Goal: Contribute content

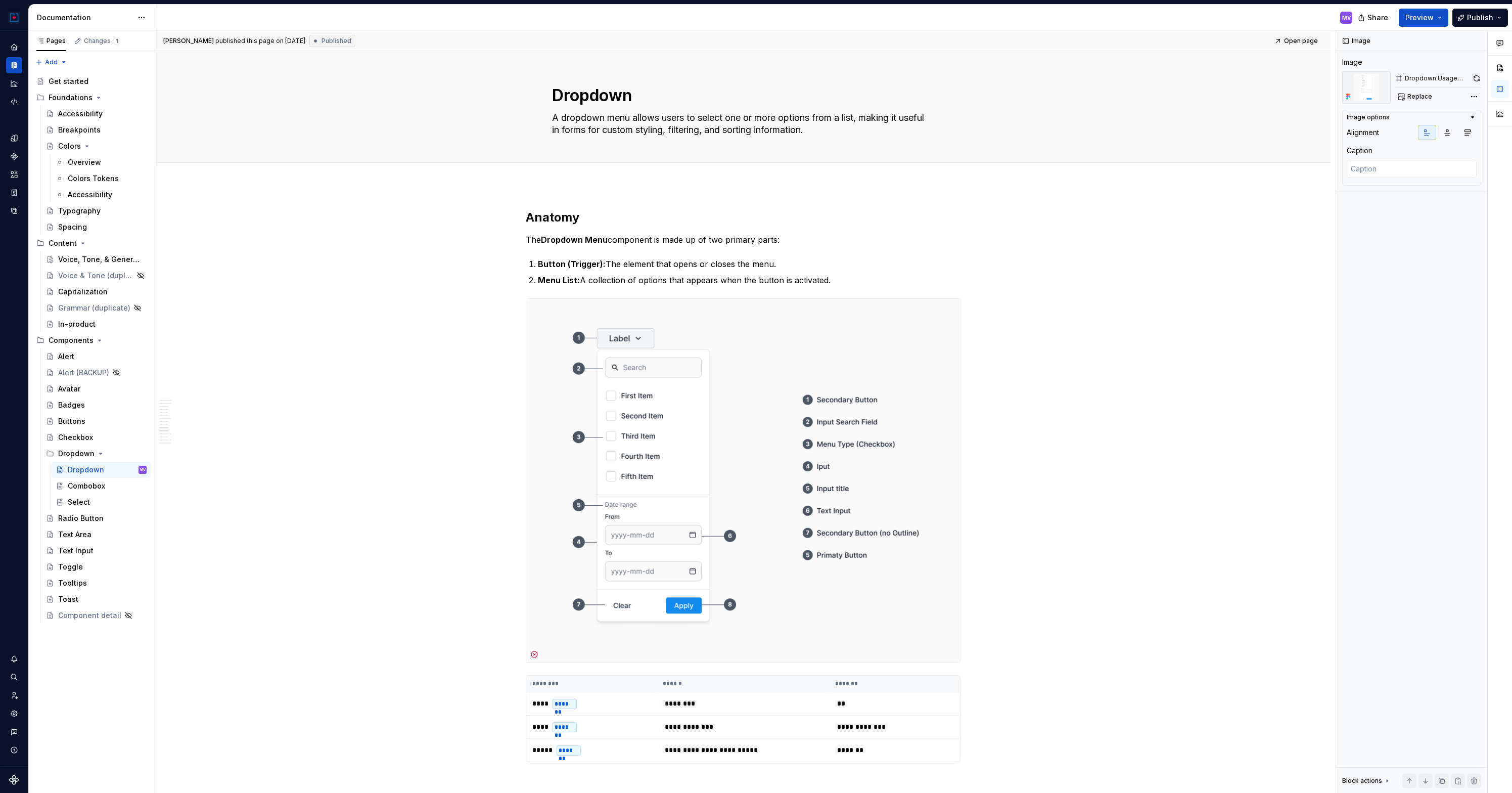
scroll to position [3160, 0]
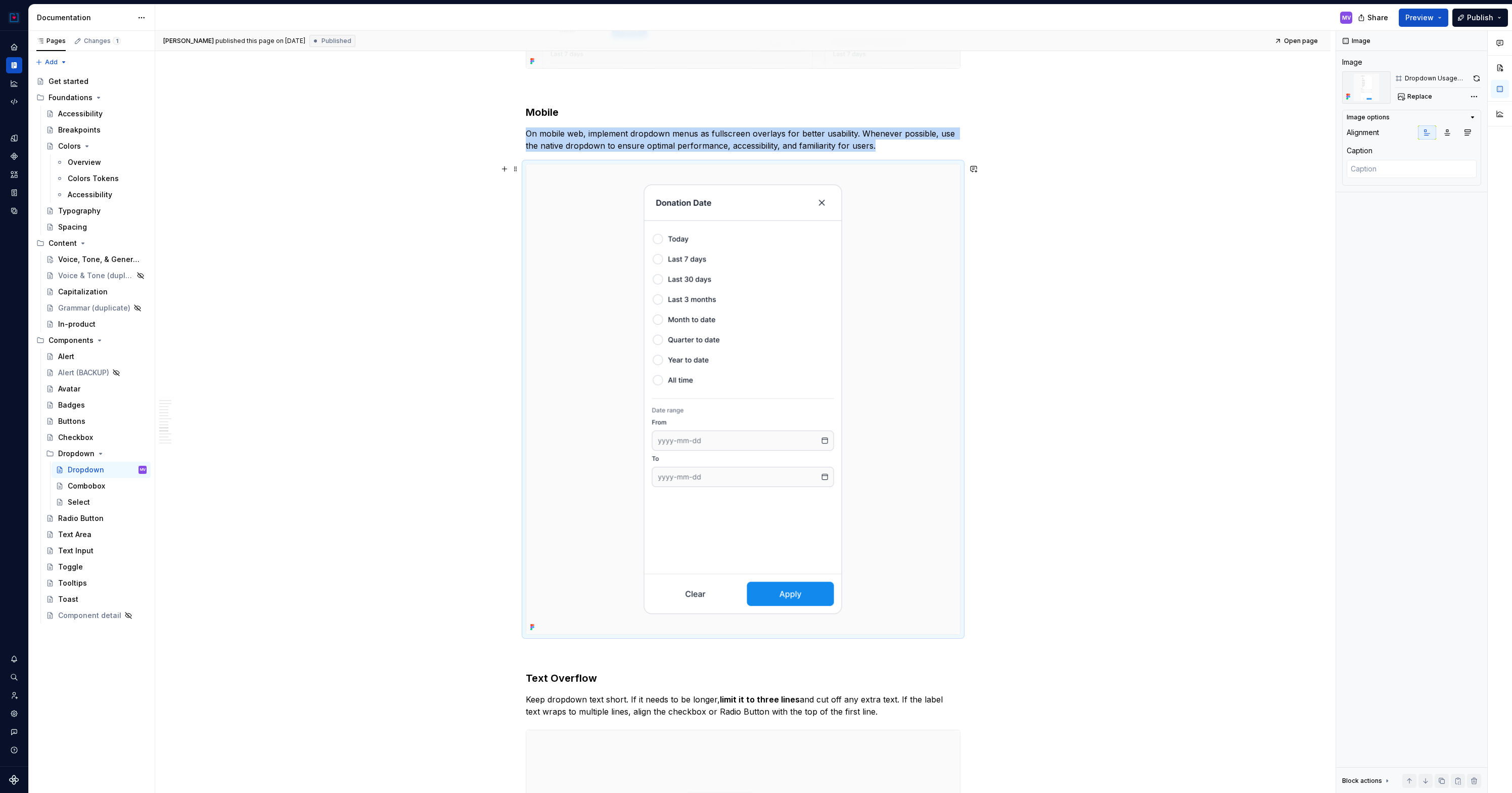
click at [592, 275] on img at bounding box center [743, 400] width 433 height 470
click at [1477, 95] on div "Comments Open comments No comments yet Select ‘Comment’ from the block context …" at bounding box center [1423, 412] width 176 height 763
click at [1425, 119] on div "Open layer in Figma File: DS Documentation" at bounding box center [1410, 121] width 104 height 19
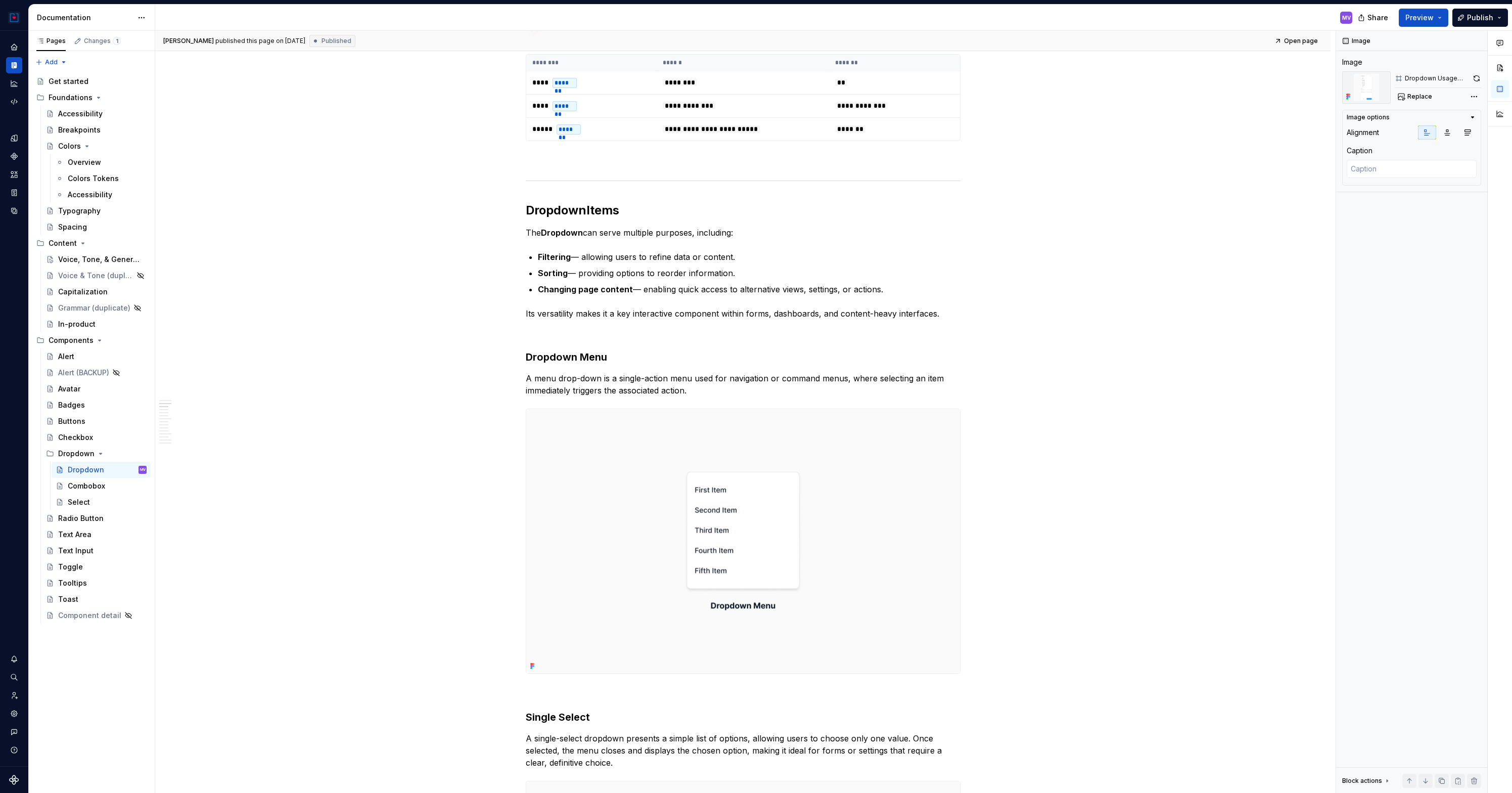
scroll to position [0, 0]
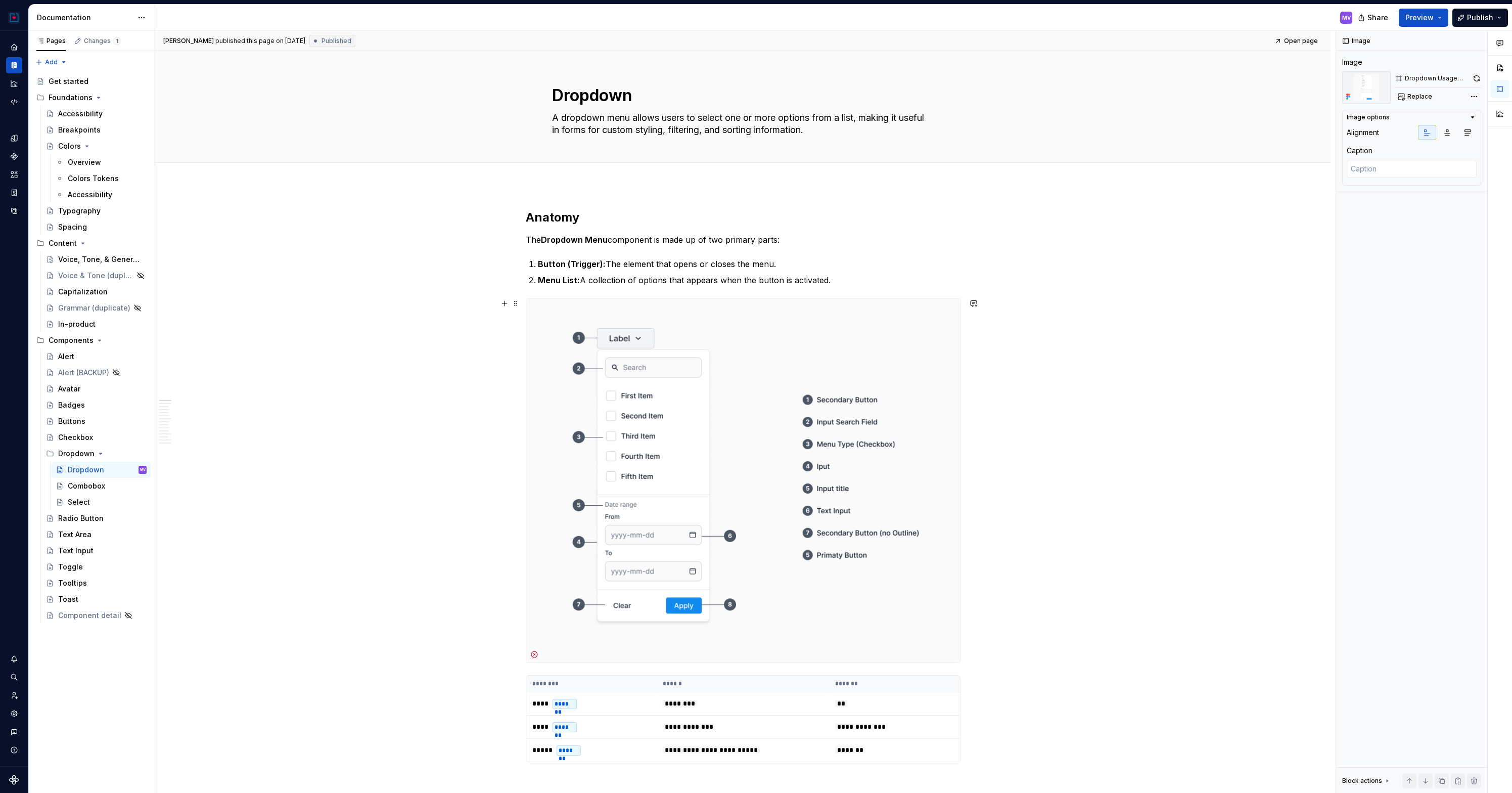
click at [845, 395] on img at bounding box center [743, 480] width 433 height 364
click at [1421, 98] on span "Replace" at bounding box center [1419, 96] width 25 height 8
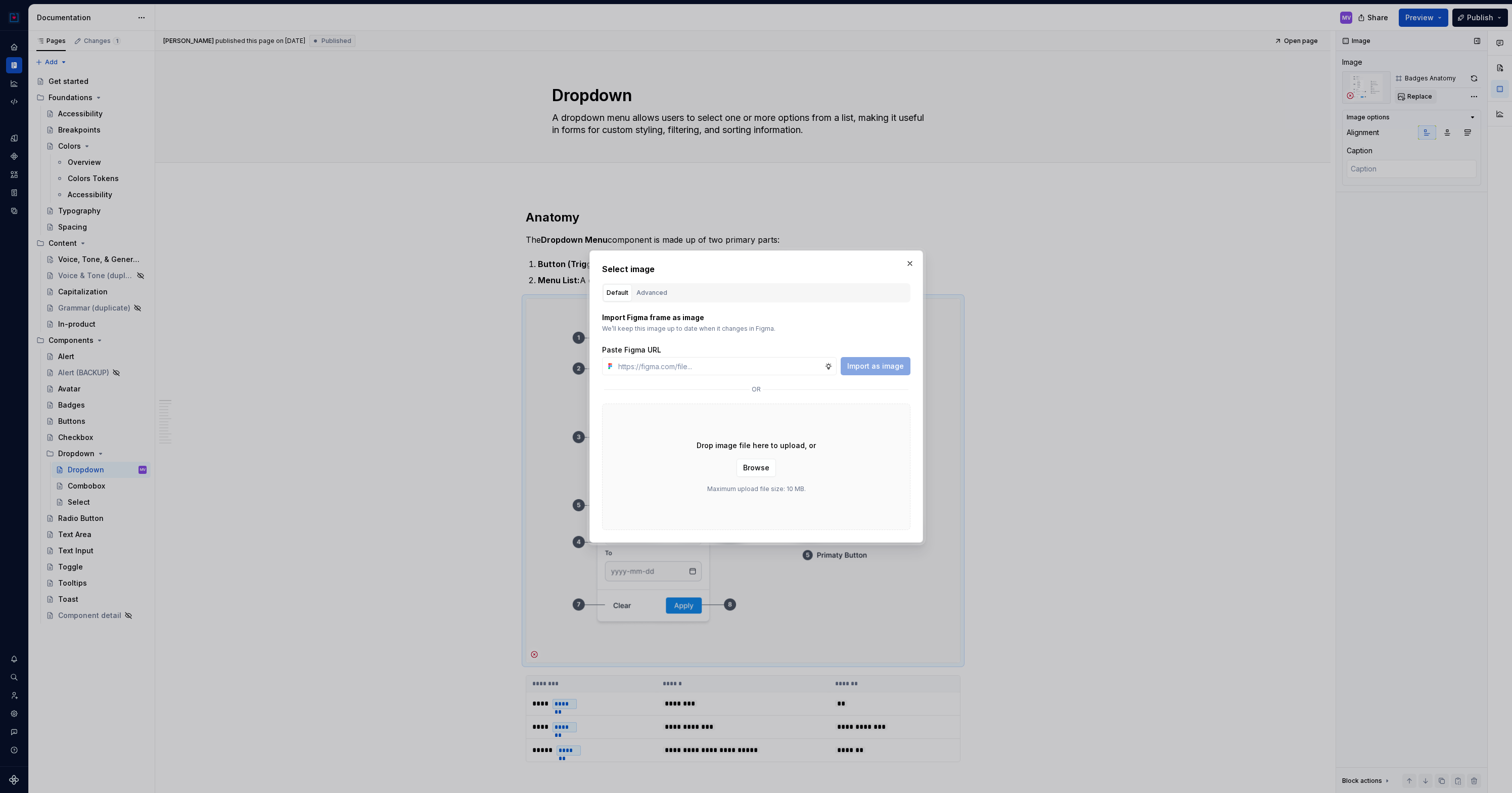
type textarea "*"
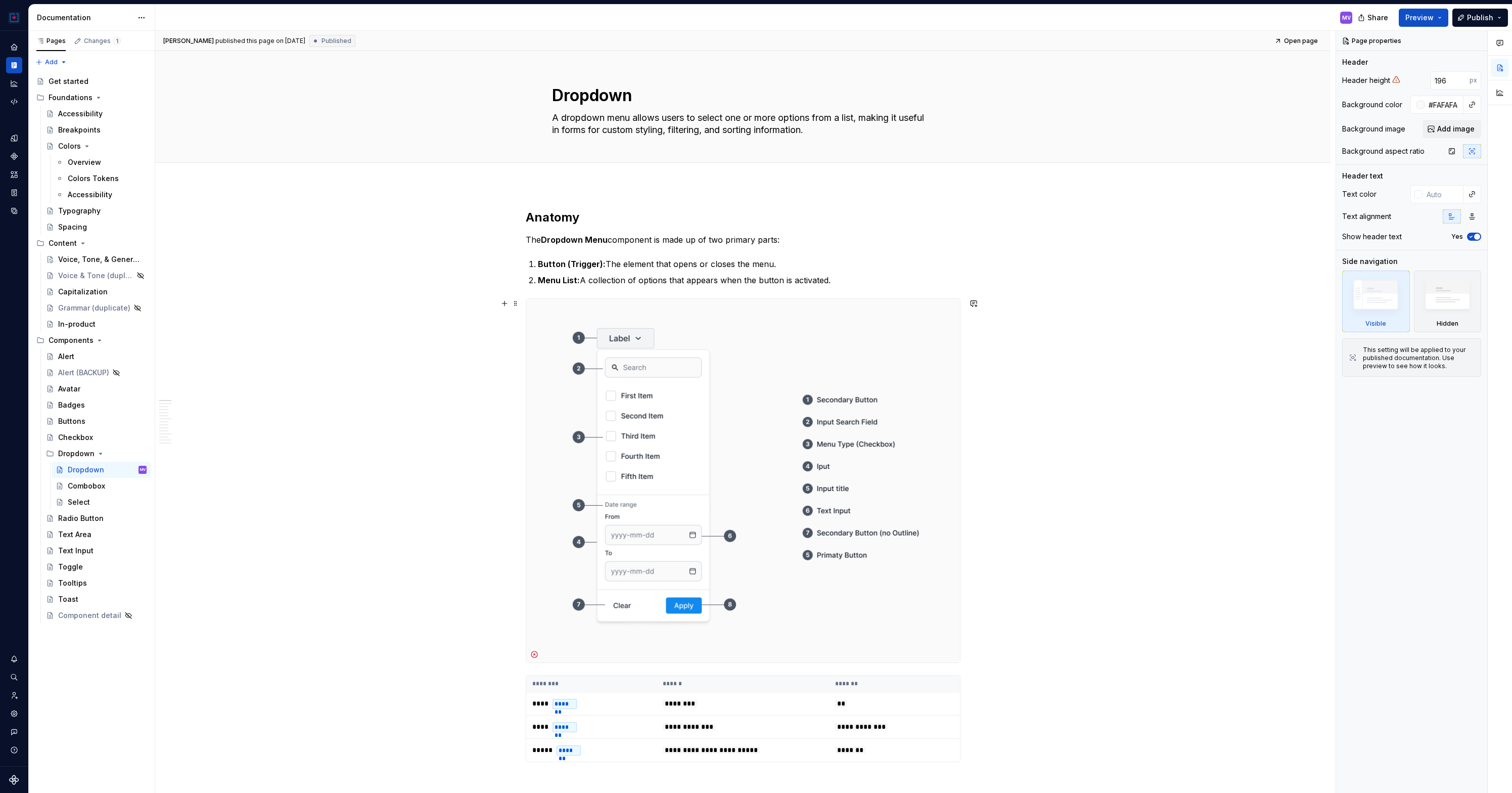
click at [791, 333] on img at bounding box center [743, 480] width 433 height 364
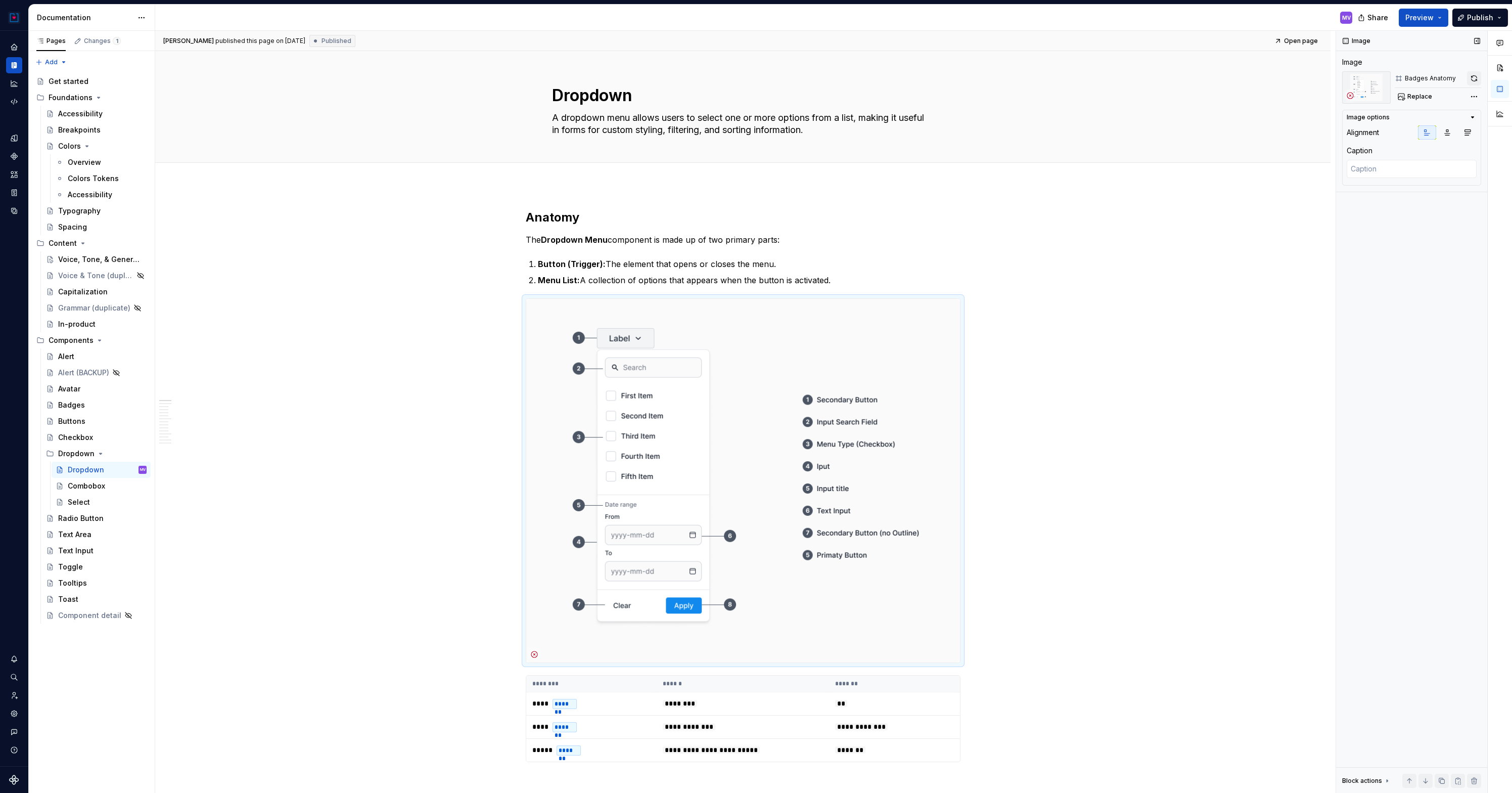
click at [1474, 73] on button "button" at bounding box center [1474, 78] width 14 height 14
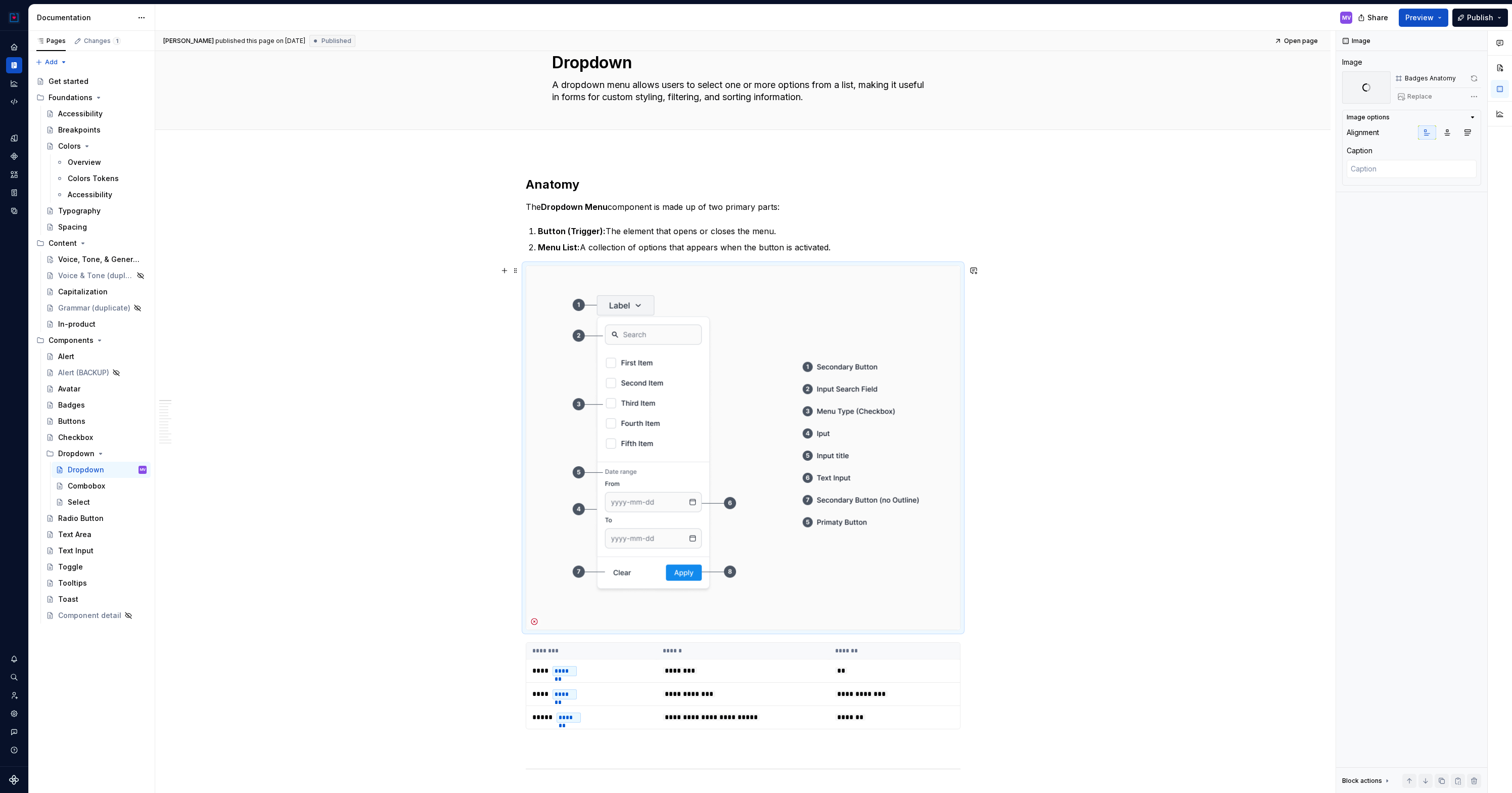
scroll to position [38, 0]
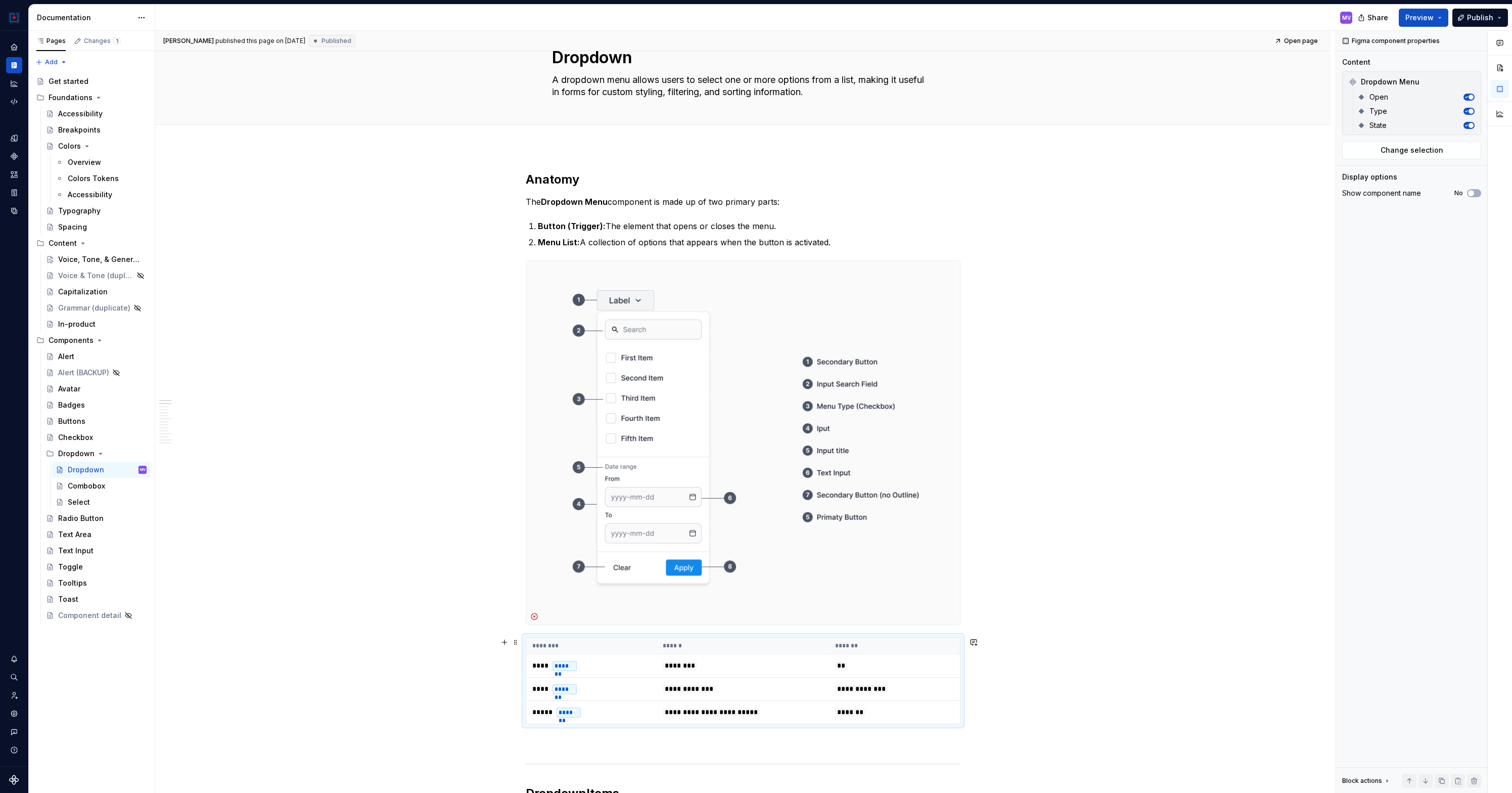
click at [646, 640] on th "********" at bounding box center [591, 646] width 130 height 16
click at [1467, 124] on icon "button" at bounding box center [1466, 125] width 5 height 5
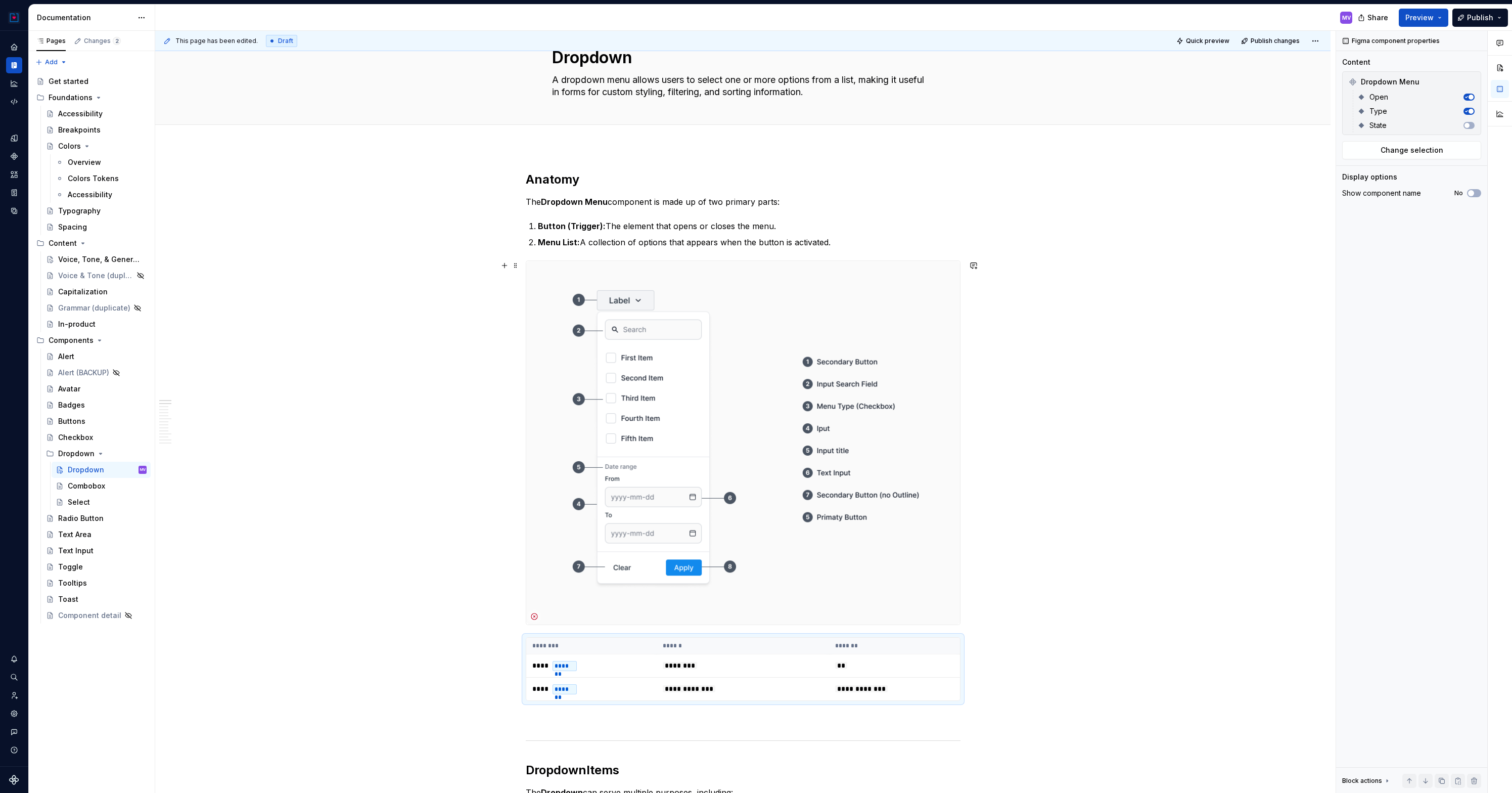
click at [687, 331] on img at bounding box center [743, 443] width 433 height 364
click at [100, 485] on div "Combobox" at bounding box center [86, 486] width 37 height 10
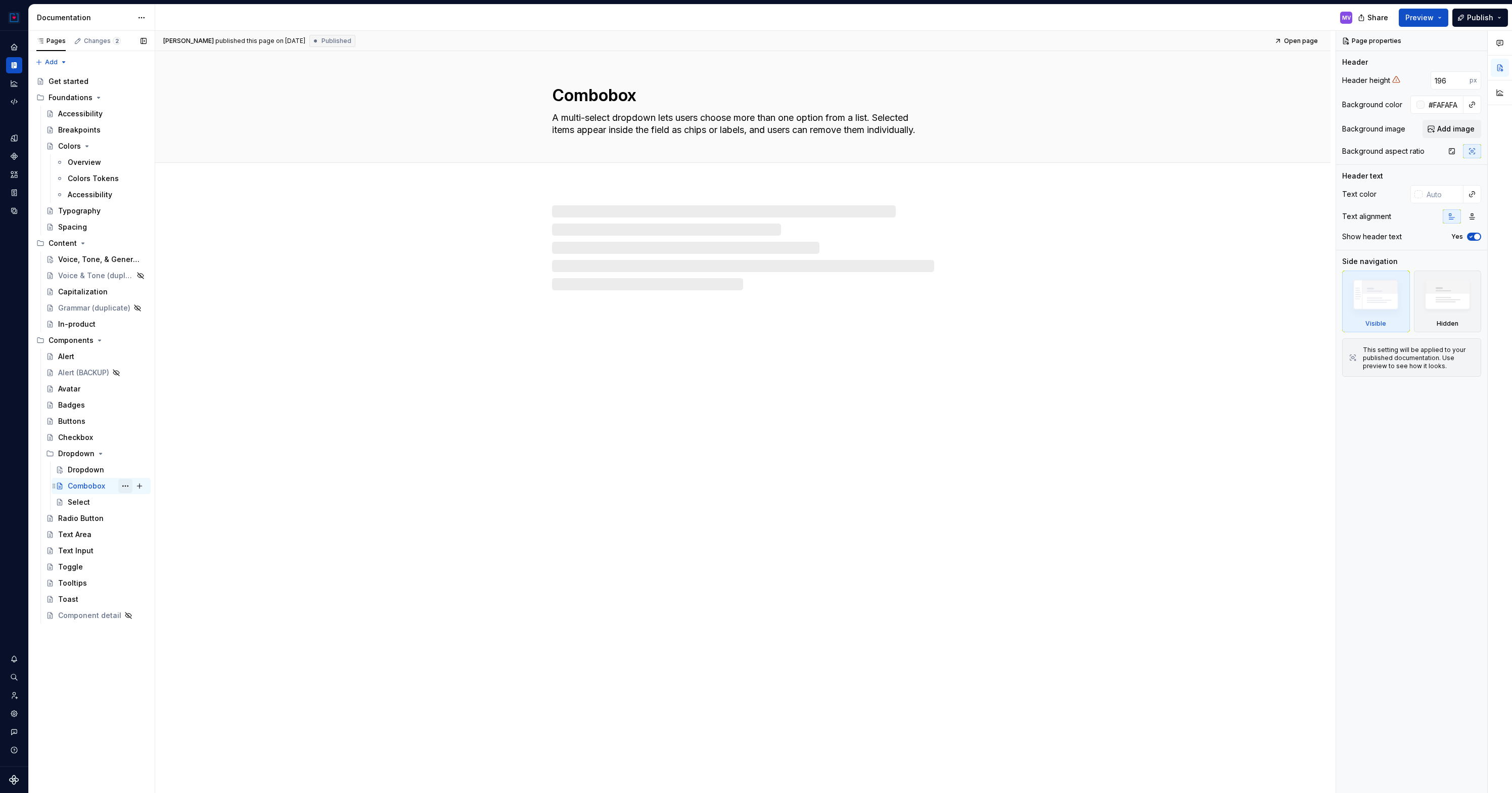
click at [122, 486] on button "Page tree" at bounding box center [125, 486] width 14 height 14
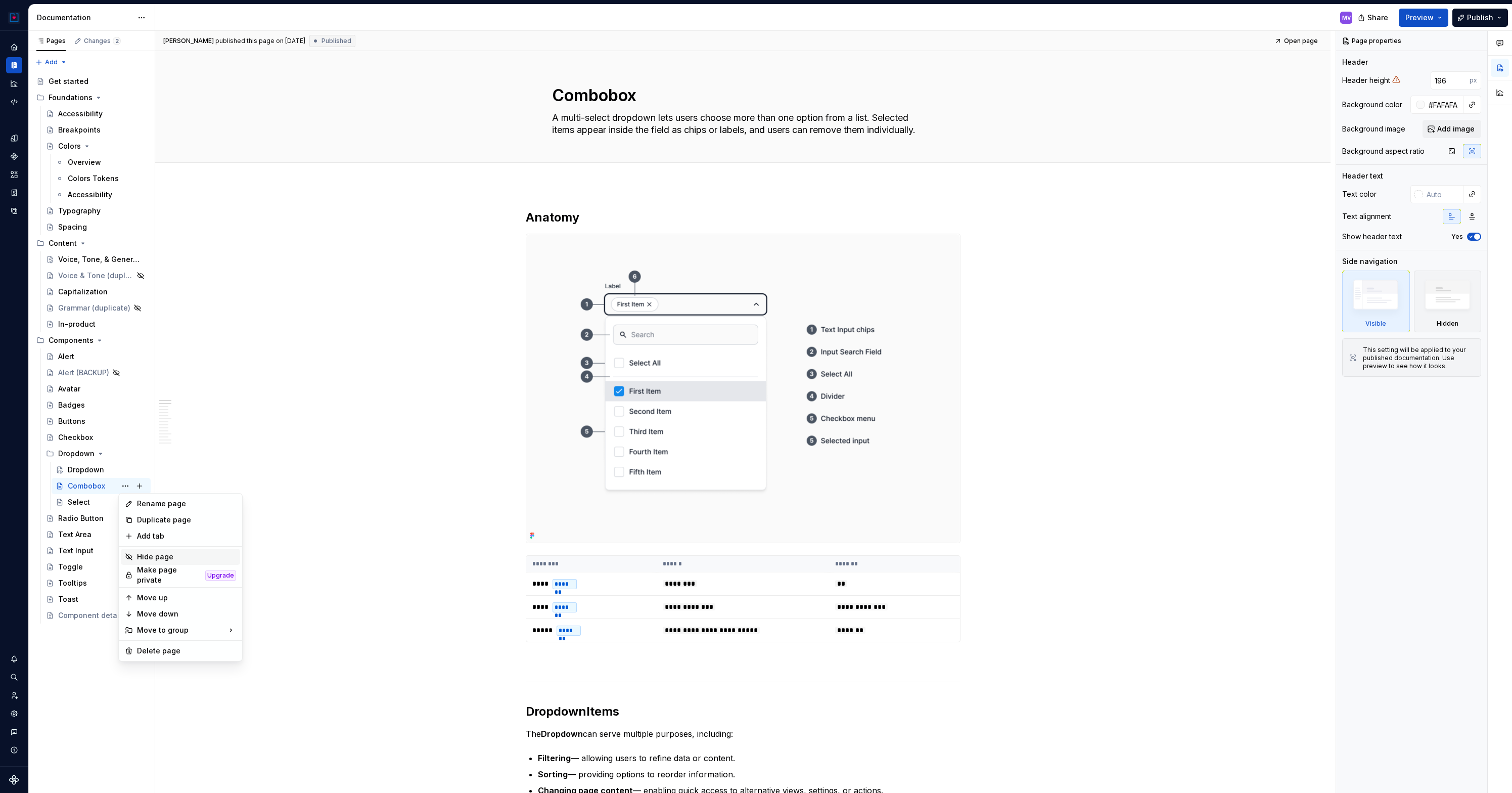
click at [139, 557] on div "Hide page" at bounding box center [186, 557] width 99 height 10
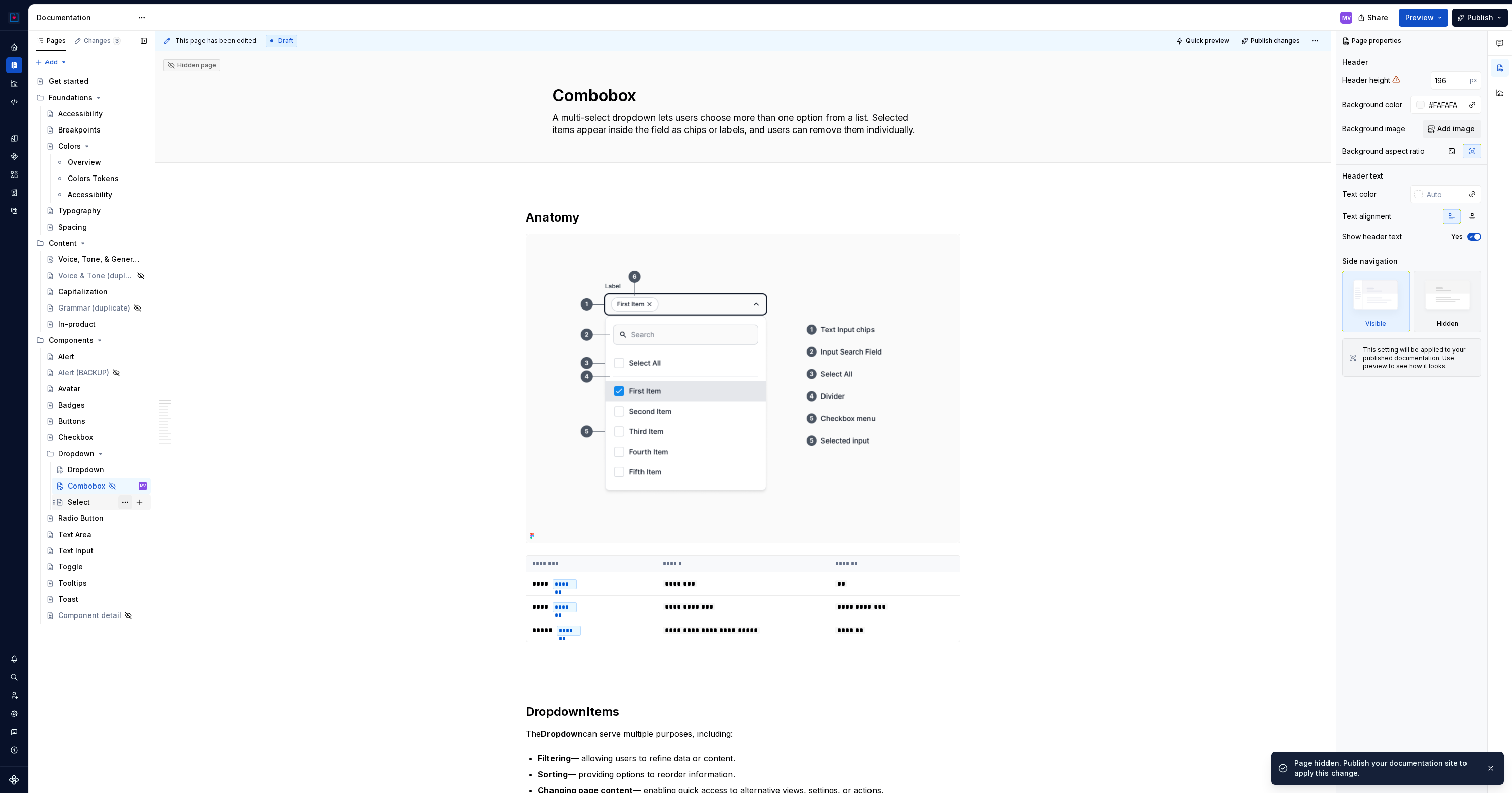
click at [120, 499] on button "Page tree" at bounding box center [125, 502] width 14 height 14
click at [142, 570] on div "Hide page" at bounding box center [186, 573] width 99 height 10
click at [1476, 15] on span "Publish" at bounding box center [1480, 18] width 26 height 10
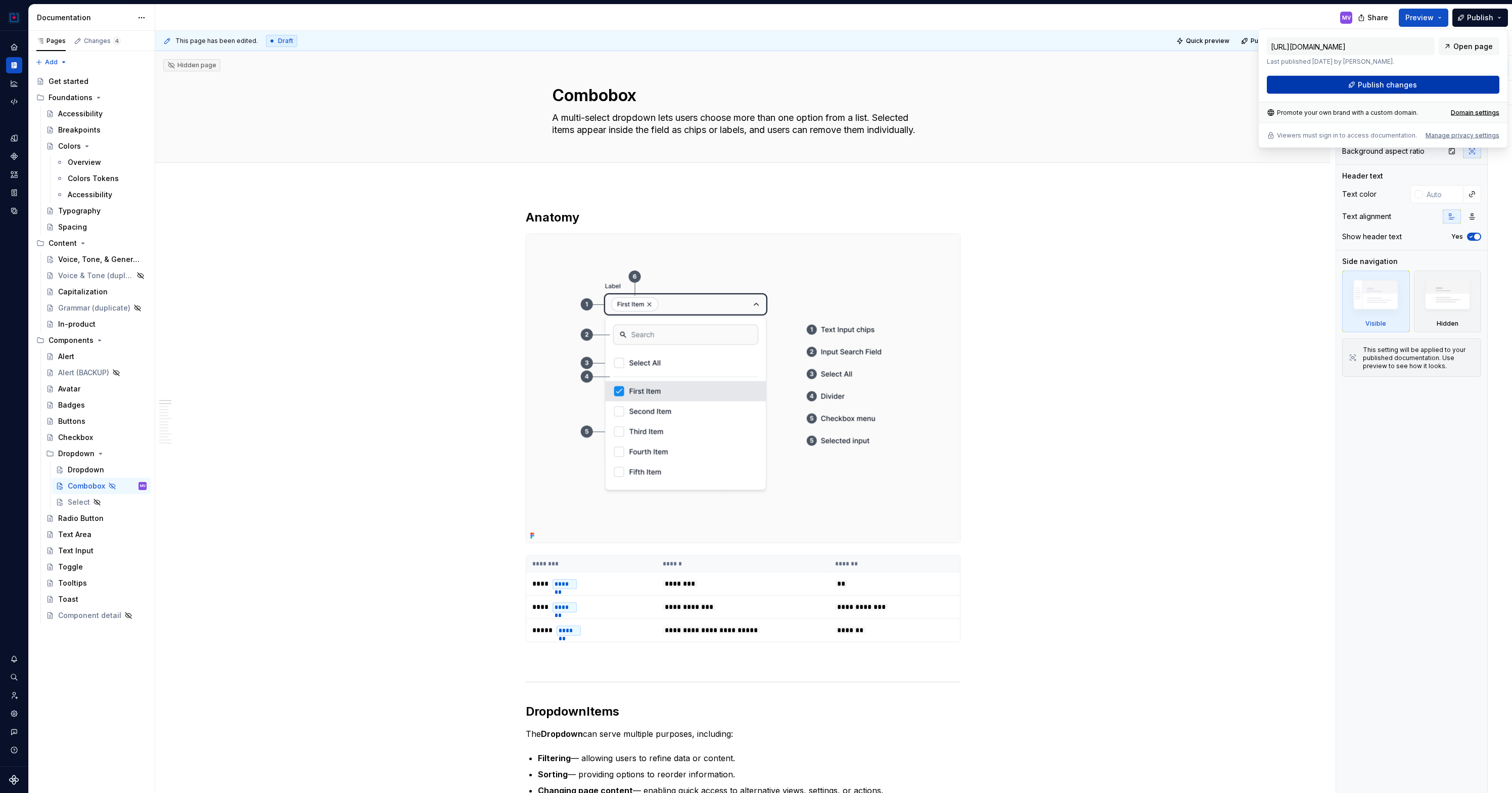
click at [1386, 83] on span "Publish changes" at bounding box center [1387, 85] width 59 height 10
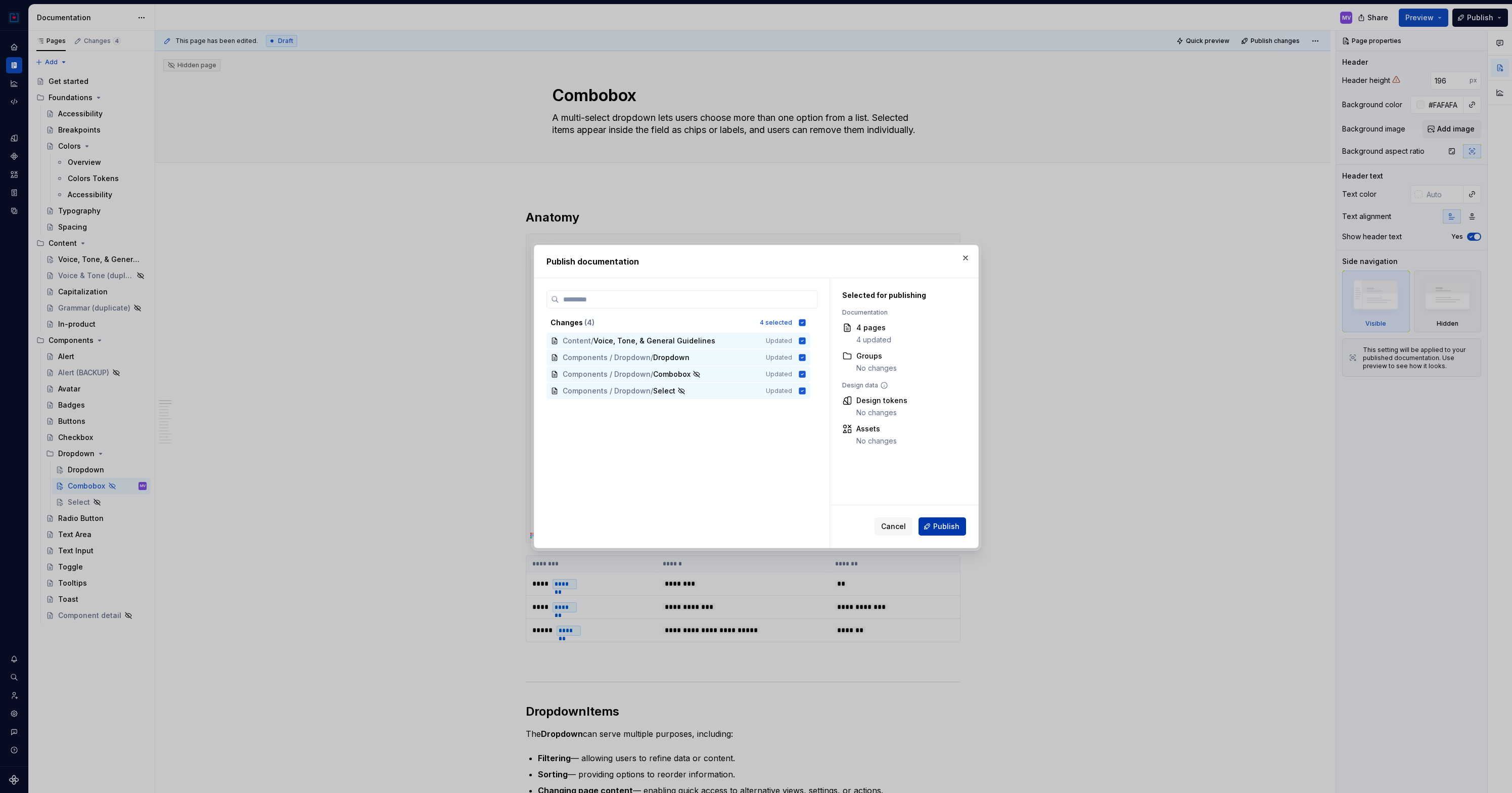
click at [951, 528] on span "Publish" at bounding box center [946, 526] width 26 height 10
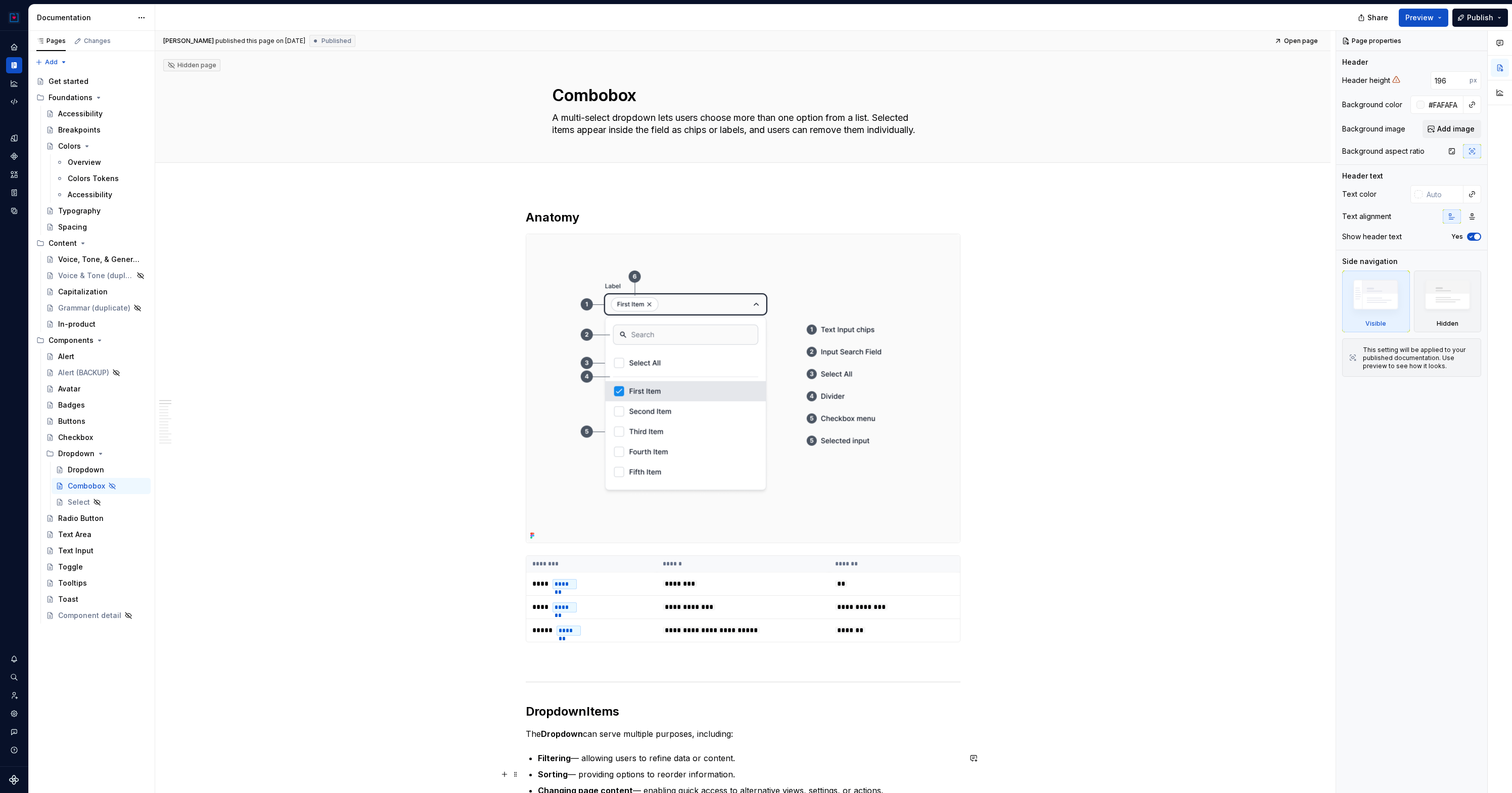
type textarea "*"
